Goal: Transaction & Acquisition: Register for event/course

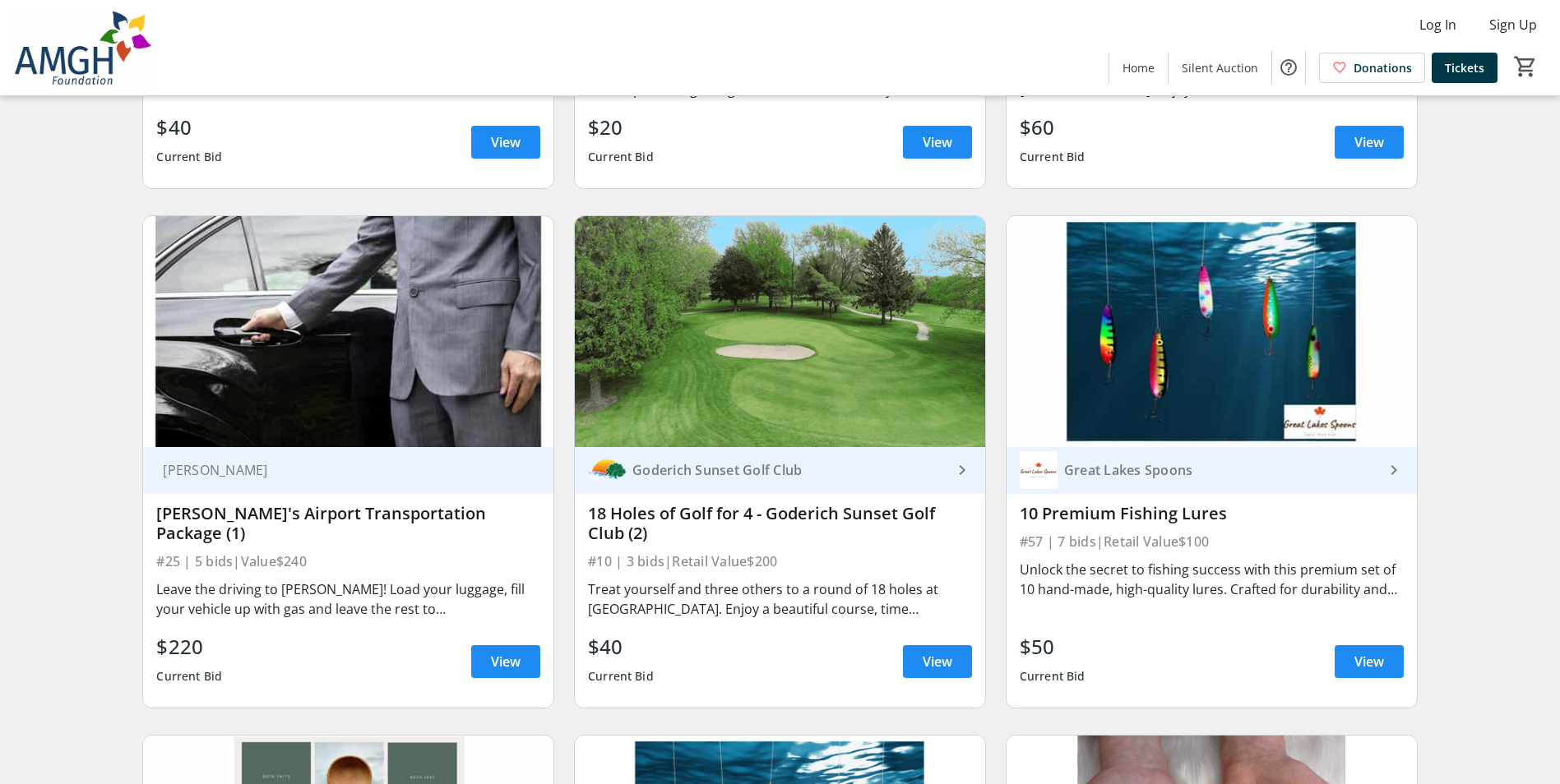
scroll to position [4191, 0]
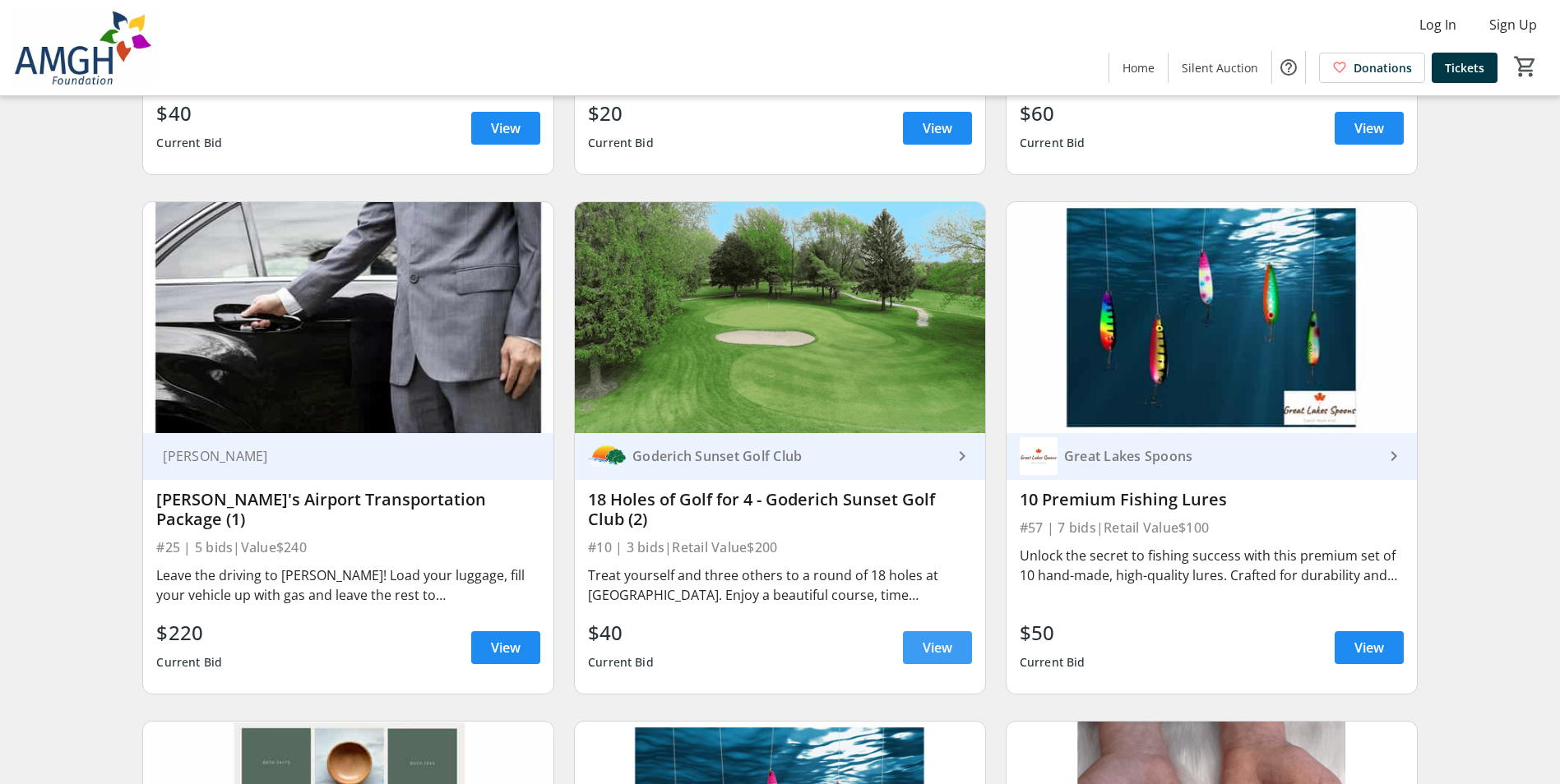
click at [940, 651] on span "View" at bounding box center [938, 647] width 30 height 20
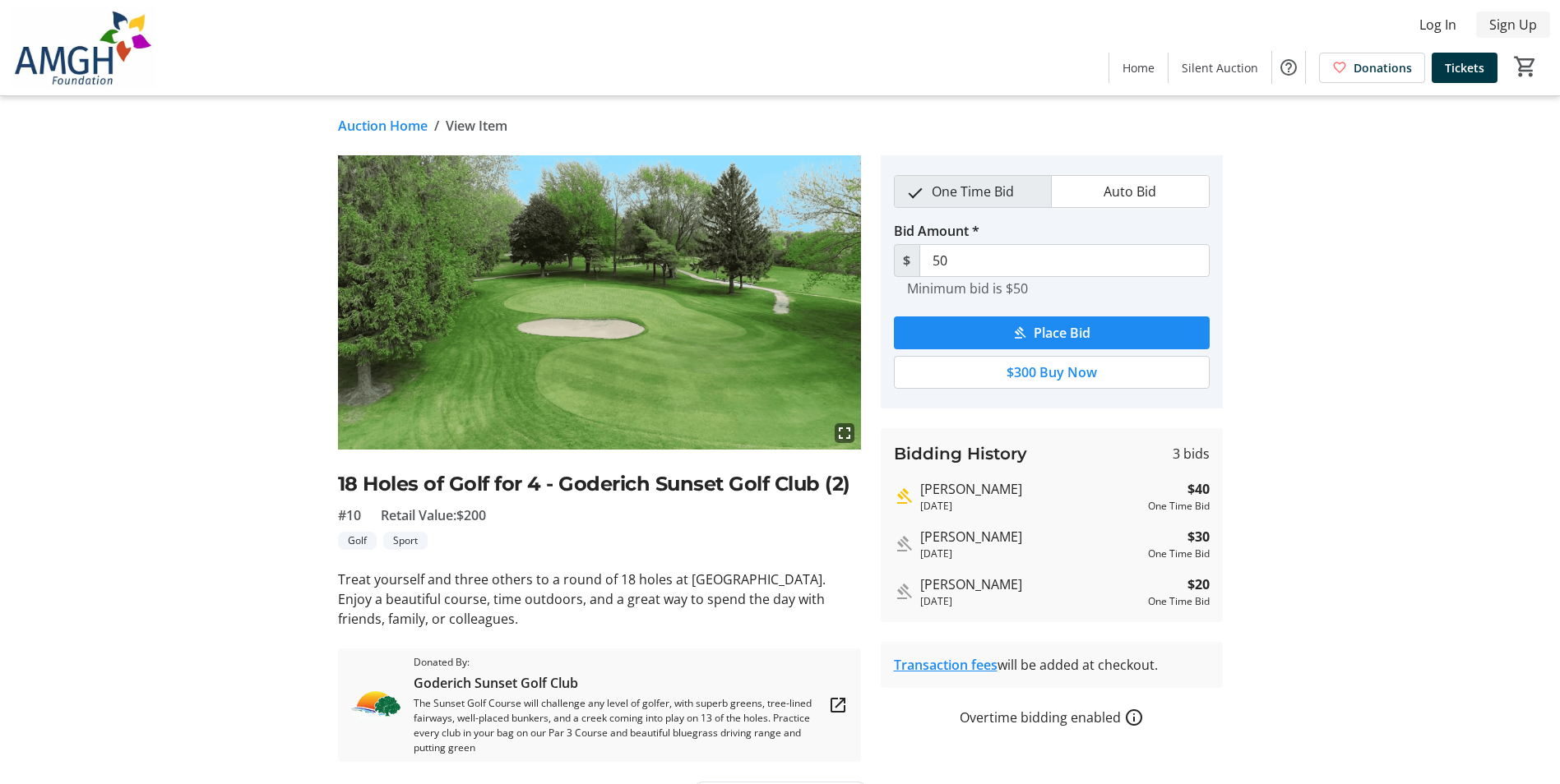
click at [1521, 25] on span "Sign Up" at bounding box center [1513, 25] width 48 height 20
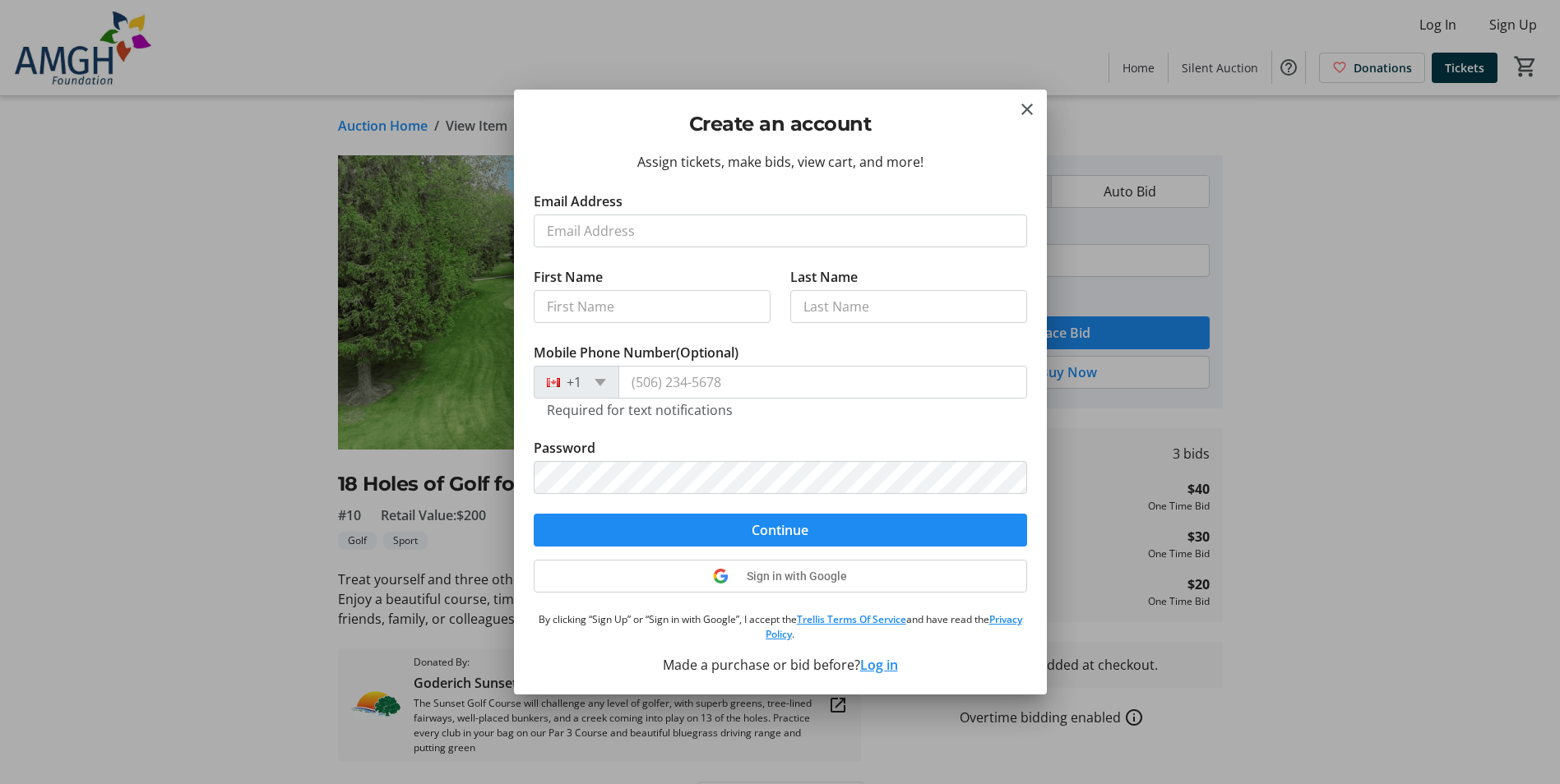
click at [694, 235] on input "Email Address" at bounding box center [780, 230] width 493 height 33
type input "[EMAIL_ADDRESS][DOMAIN_NAME]"
type input "[PERSON_NAME]"
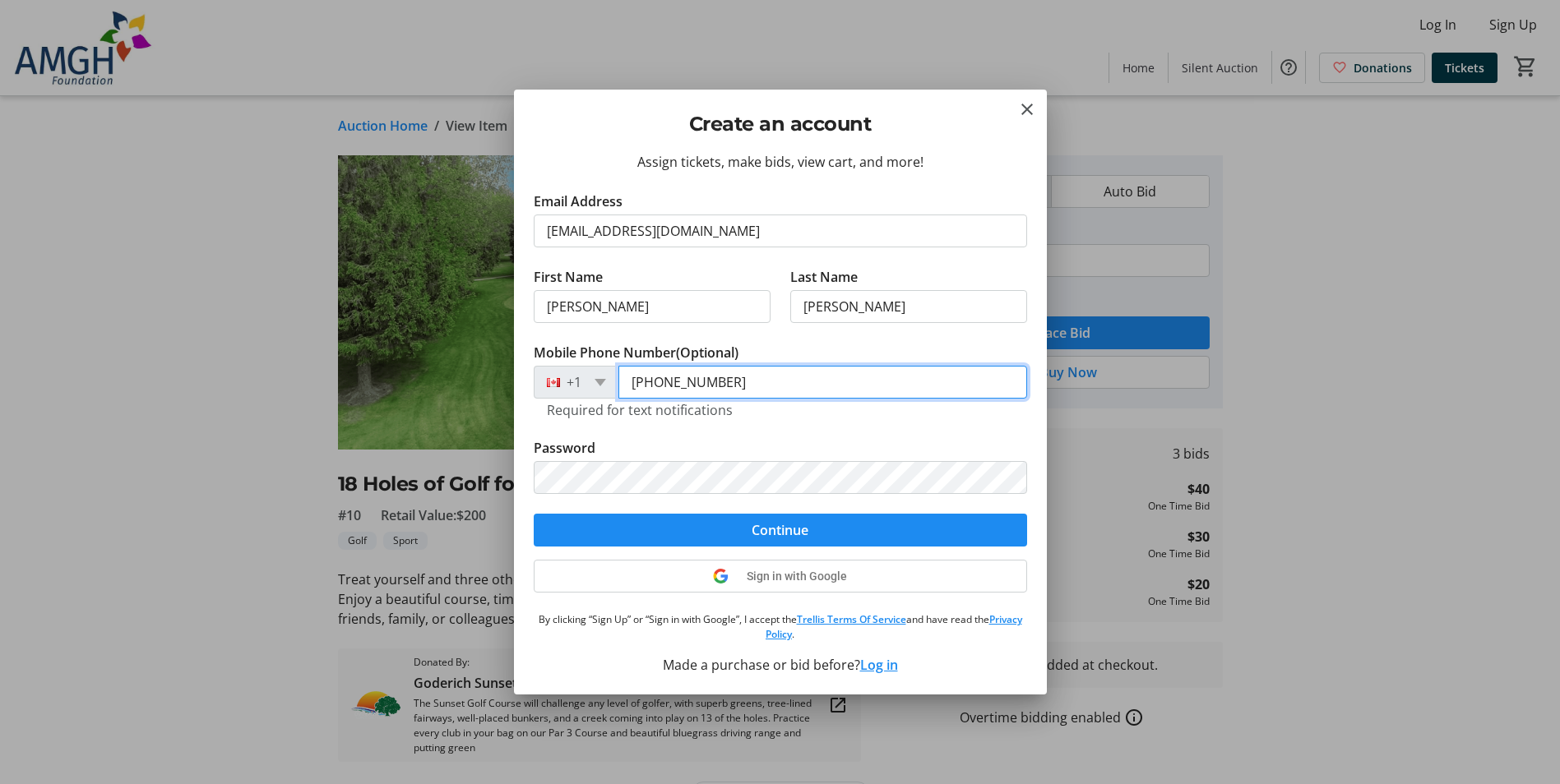
click at [756, 388] on input "[PHONE_NUMBER]" at bounding box center [823, 382] width 409 height 33
drag, startPoint x: 732, startPoint y: 387, endPoint x: 533, endPoint y: 379, distance: 199.2
click at [534, 379] on div "[PHONE_NUMBER]" at bounding box center [780, 382] width 493 height 33
type input "[PHONE_NUMBER]"
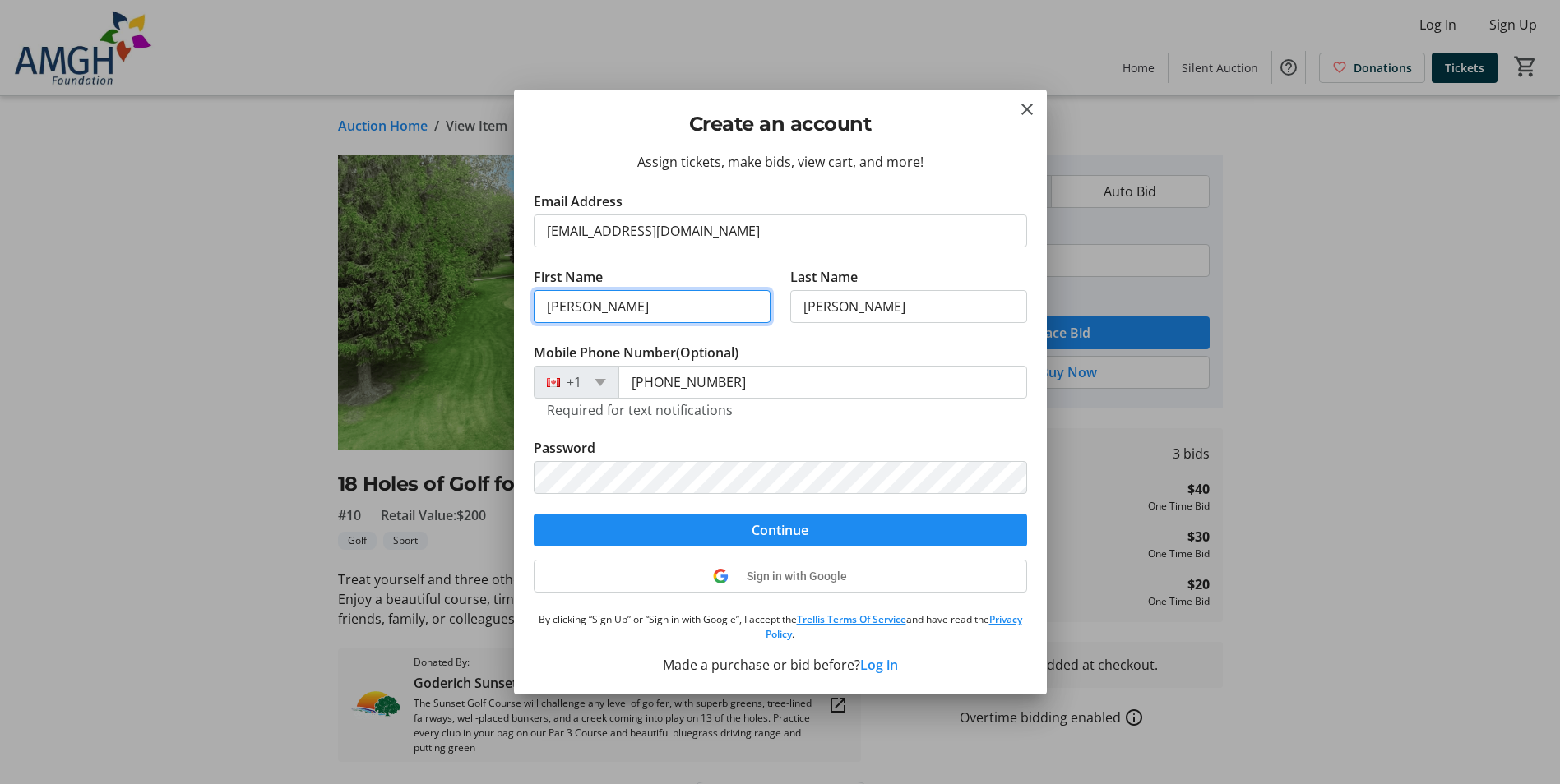
drag, startPoint x: 587, startPoint y: 307, endPoint x: 517, endPoint y: 307, distance: 70.0
click at [517, 307] on div "Assign tickets, make bids, view cart, and more! Email Address [EMAIL_ADDRESS][D…" at bounding box center [780, 423] width 533 height 543
type input "[PERSON_NAME]"
click at [977, 457] on tr-form-field "Password" at bounding box center [780, 476] width 493 height 76
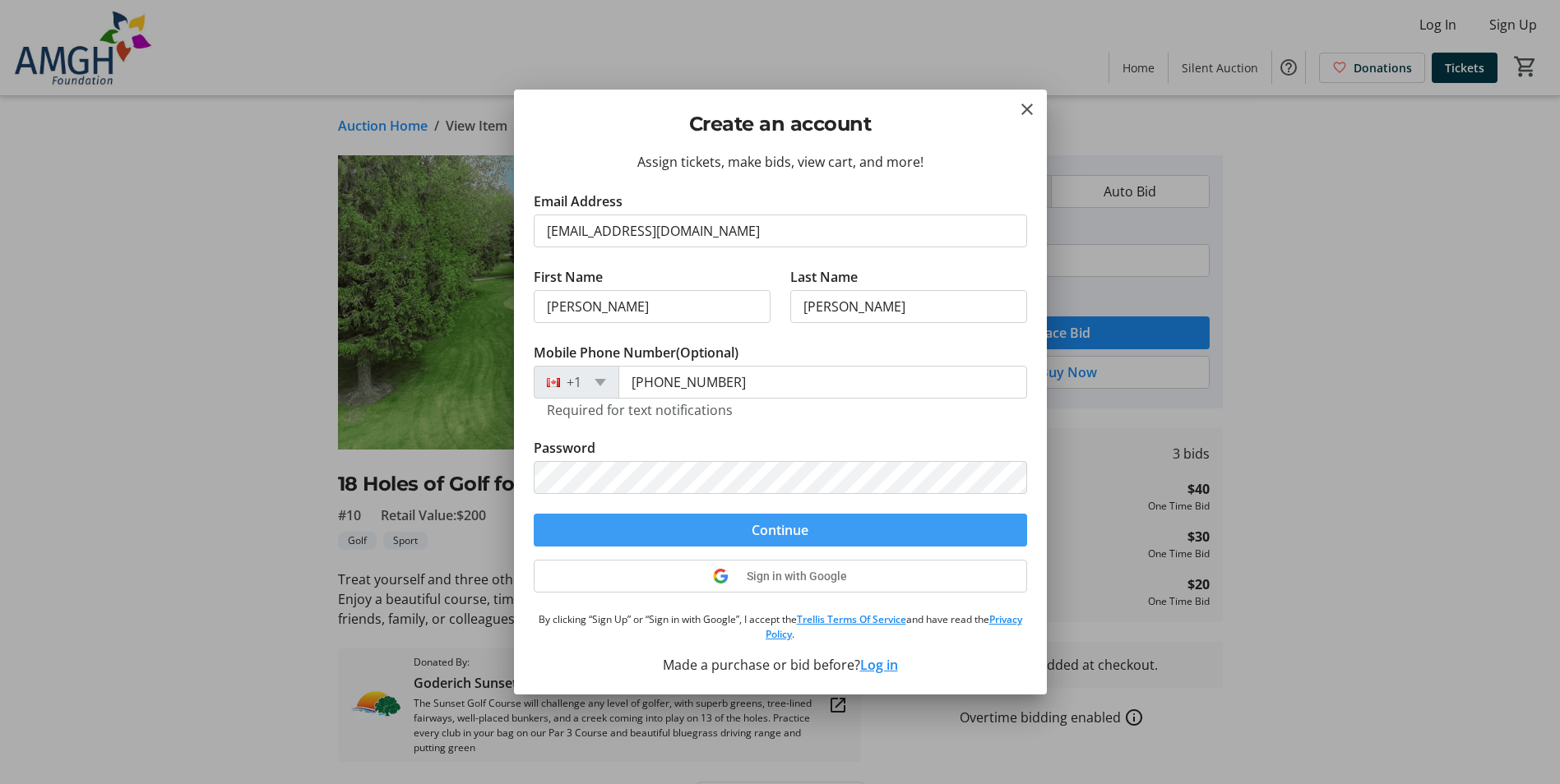
click at [776, 526] on span "Continue" at bounding box center [780, 531] width 57 height 20
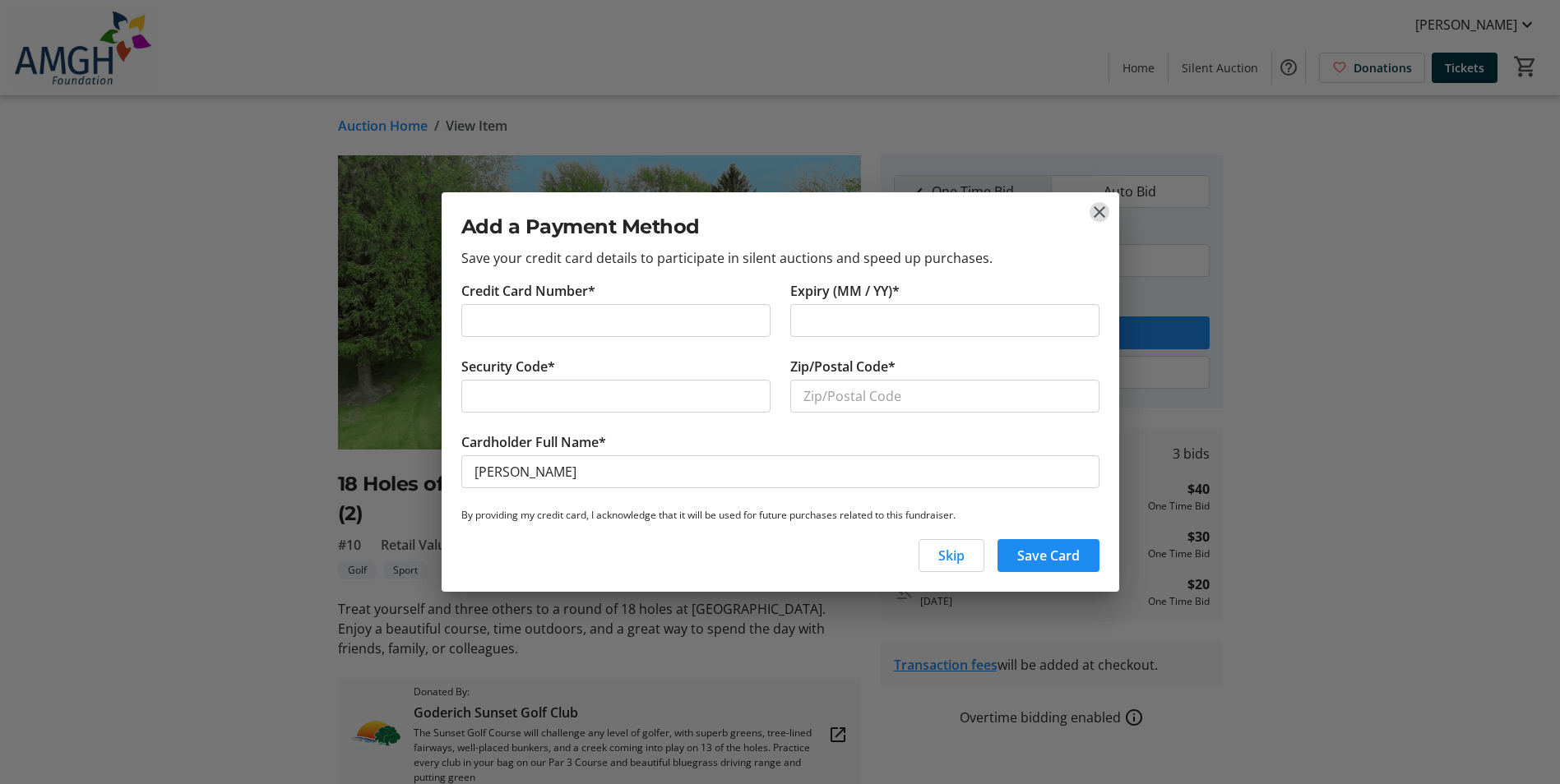
click at [1099, 213] on mat-icon "close" at bounding box center [1100, 212] width 20 height 20
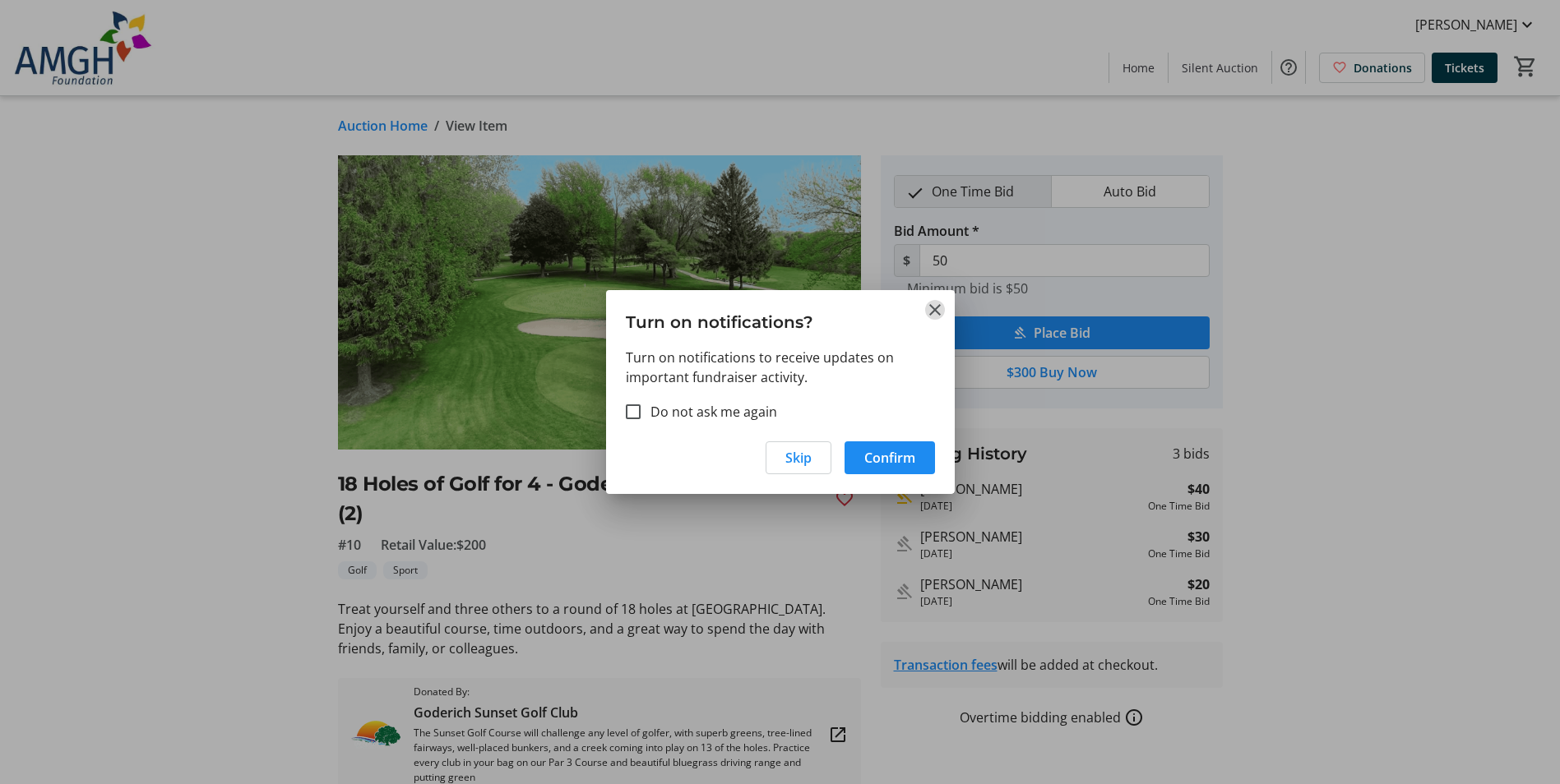
click at [937, 304] on mat-icon "Close" at bounding box center [935, 310] width 20 height 20
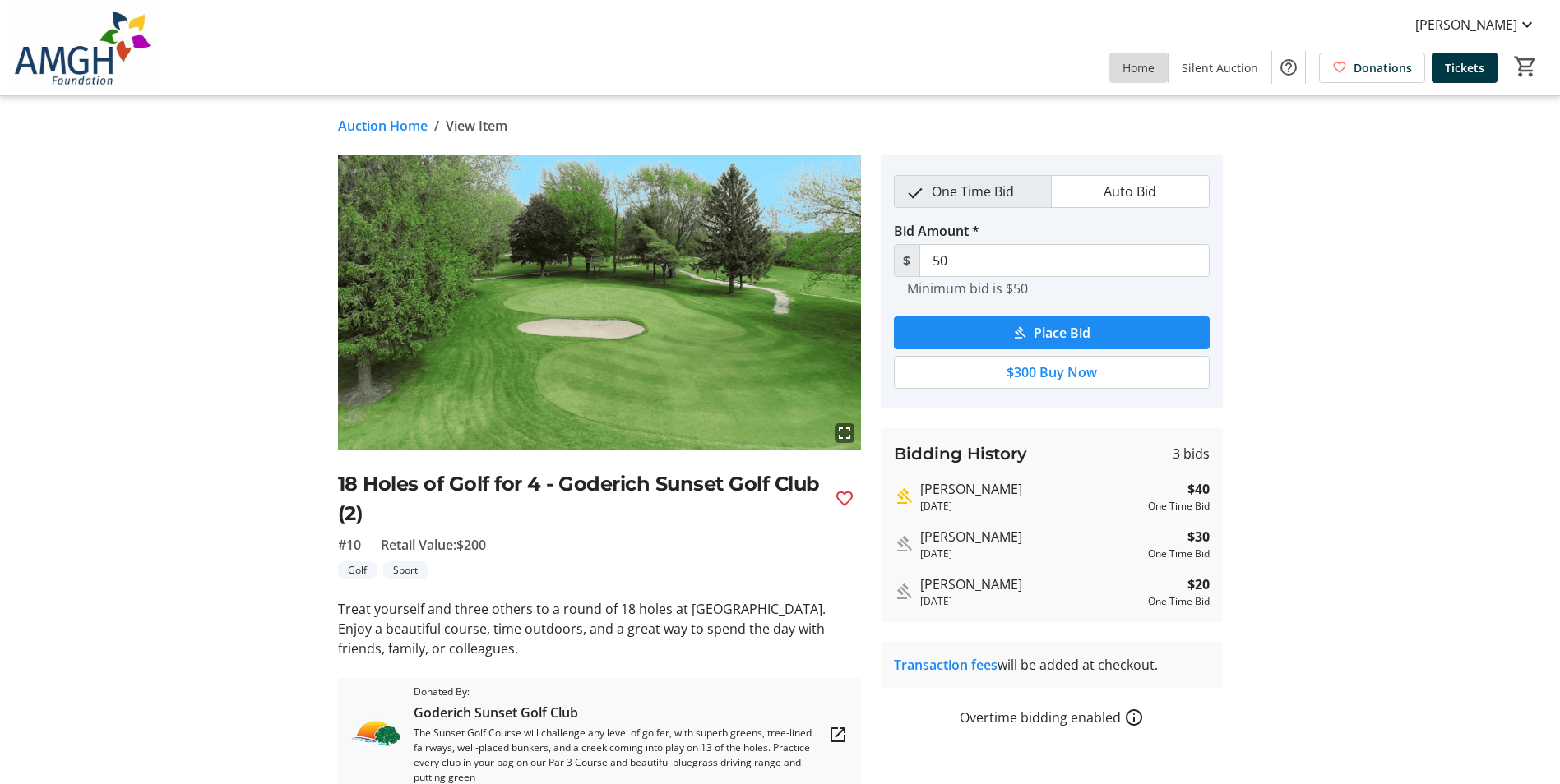
click at [1151, 70] on span "Home" at bounding box center [1139, 67] width 32 height 17
